Goal: Navigation & Orientation: Find specific page/section

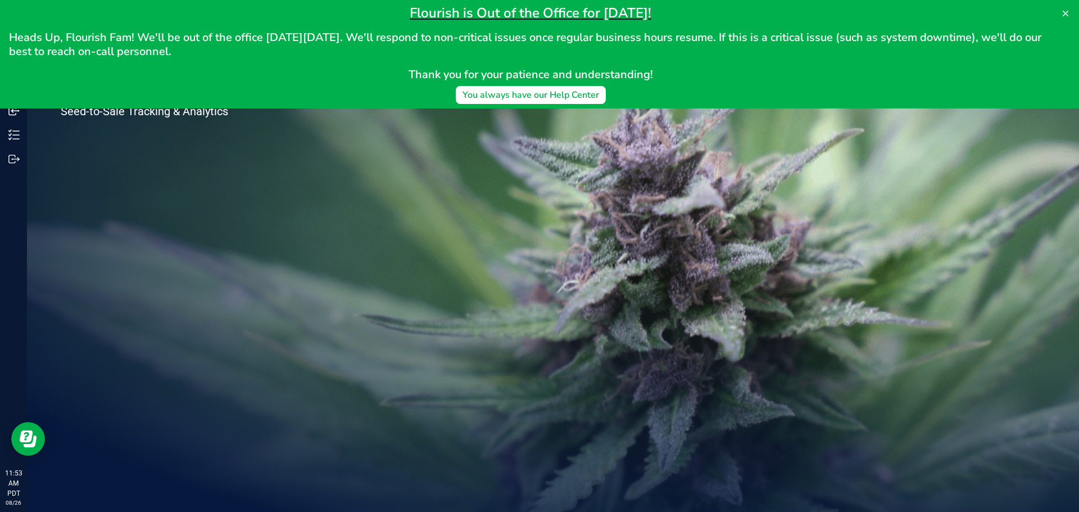
click at [138, 191] on div "Welcome to Flourish Software Seed-to-Sale Tracking & Analytics" at bounding box center [167, 269] width 281 height 485
click at [527, 182] on div "Welcome to Flourish Software Seed-to-Sale Tracking & Analytics" at bounding box center [553, 269] width 1052 height 485
click at [1062, 15] on icon at bounding box center [1065, 13] width 9 height 9
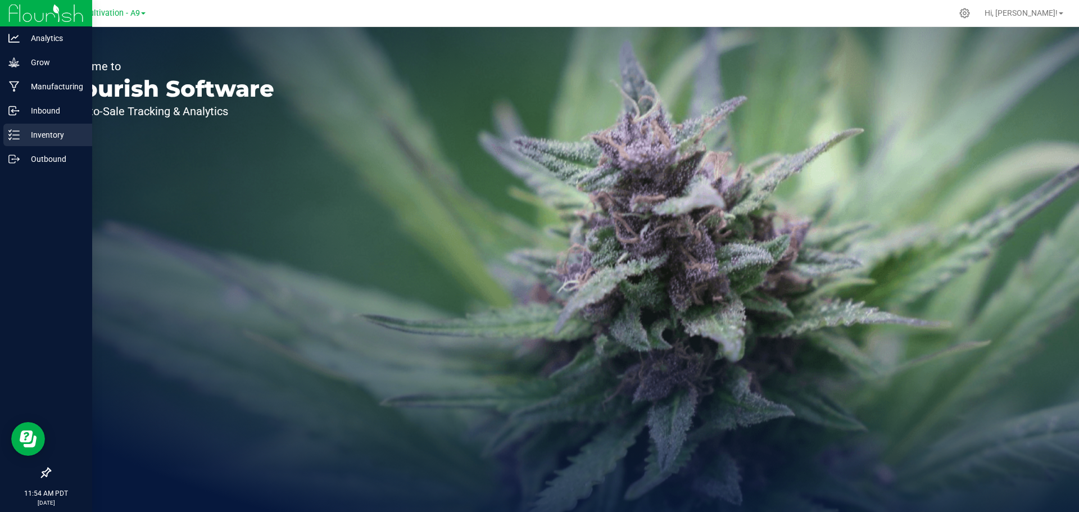
click at [46, 137] on p "Inventory" at bounding box center [53, 134] width 67 height 13
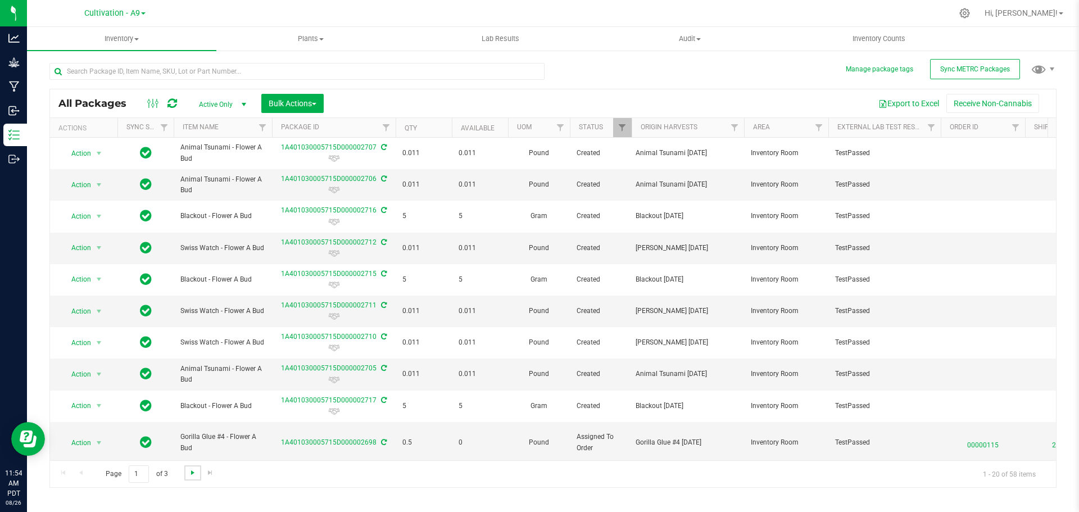
click at [189, 475] on span "Go to the next page" at bounding box center [192, 472] width 9 height 9
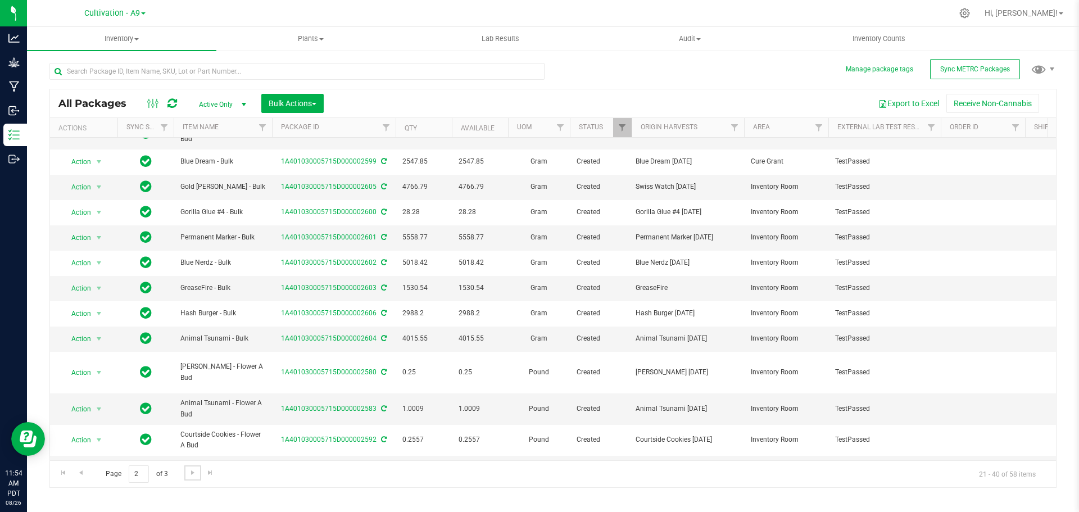
scroll to position [226, 0]
click at [193, 473] on span "Go to the next page" at bounding box center [192, 472] width 9 height 9
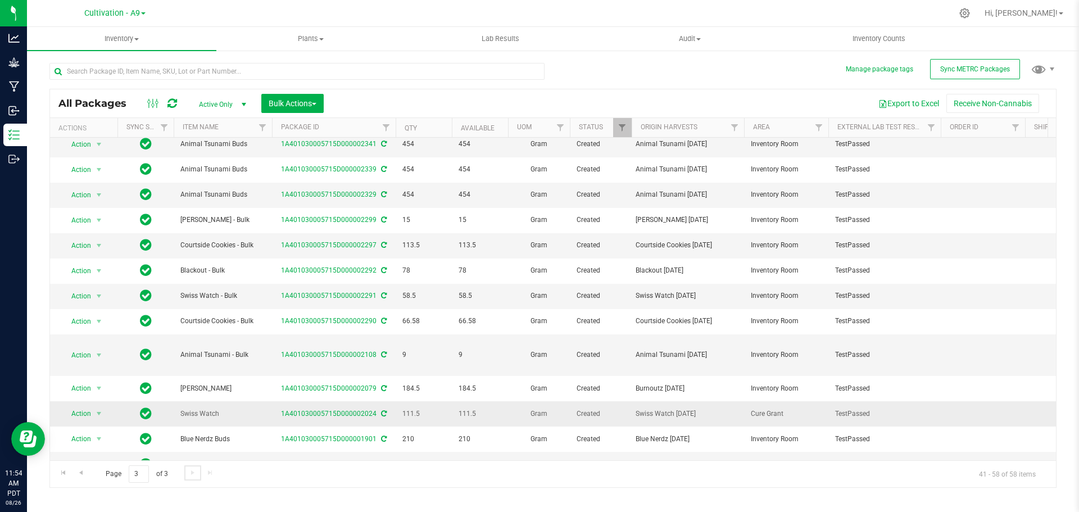
scroll to position [141, 0]
